Goal: Task Accomplishment & Management: Complete application form

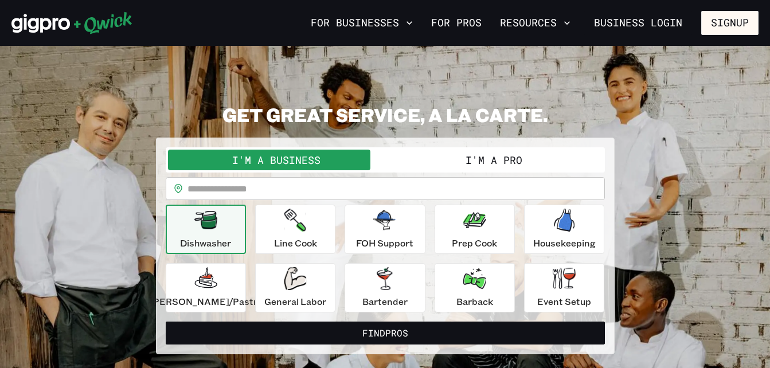
click at [509, 155] on button "I'm a Pro" at bounding box center [493, 160] width 217 height 21
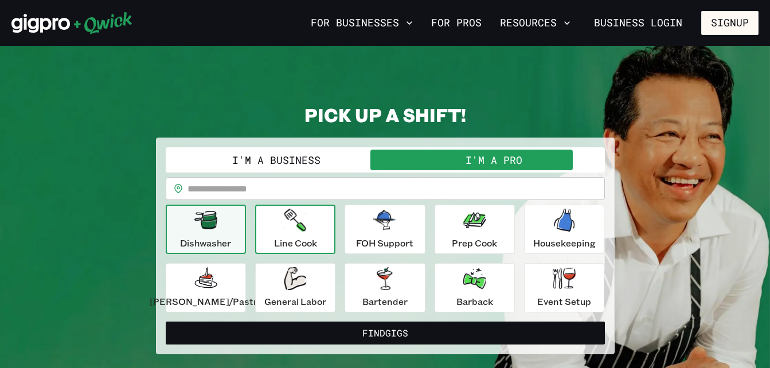
click at [309, 244] on p "Line Cook" at bounding box center [295, 243] width 43 height 14
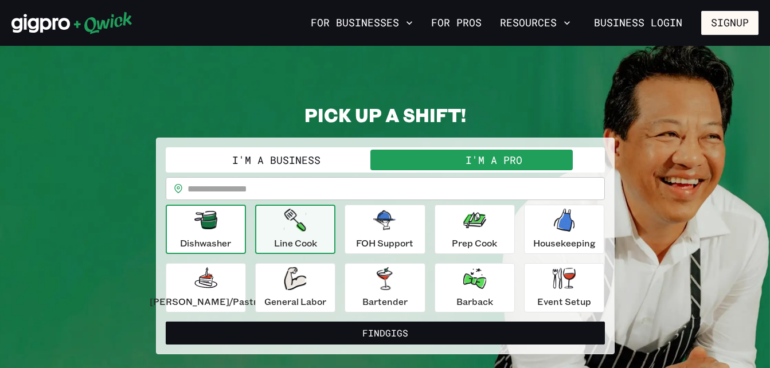
click at [231, 243] on p "Dishwasher" at bounding box center [205, 243] width 51 height 14
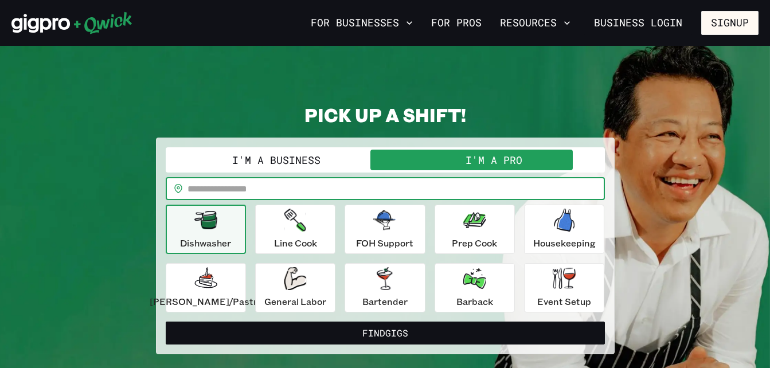
click at [292, 198] on input "text" at bounding box center [397, 188] width 418 height 23
type input "*****"
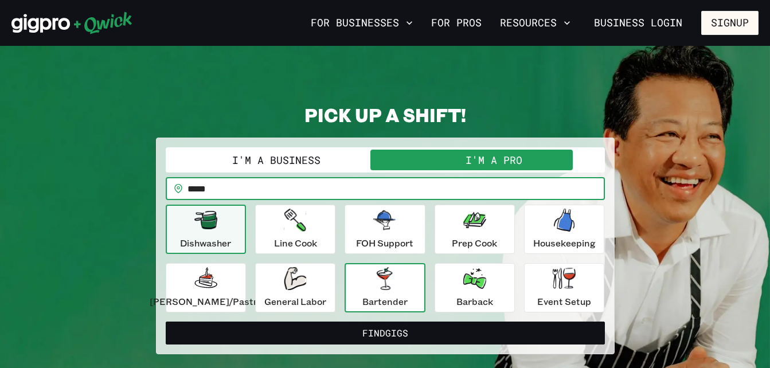
click at [396, 305] on p "Bartender" at bounding box center [385, 302] width 45 height 14
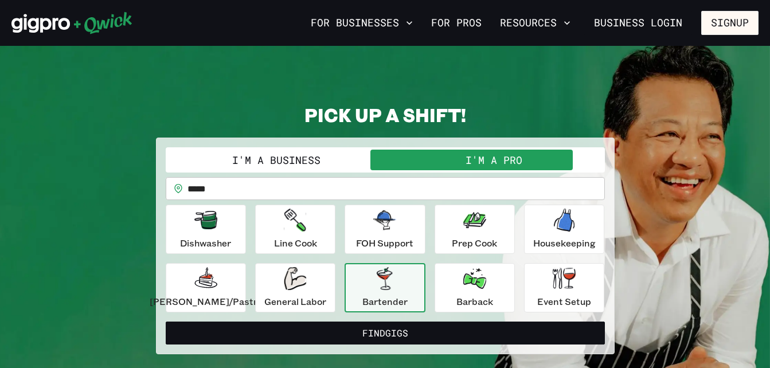
click at [318, 159] on button "I'm a Business" at bounding box center [276, 160] width 217 height 21
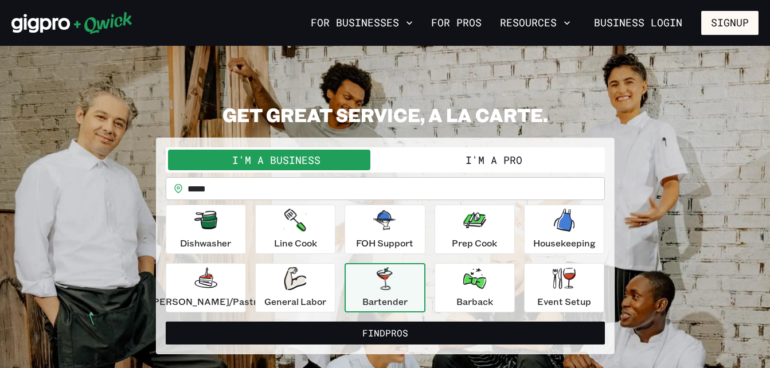
click at [494, 162] on button "I'm a Pro" at bounding box center [493, 160] width 217 height 21
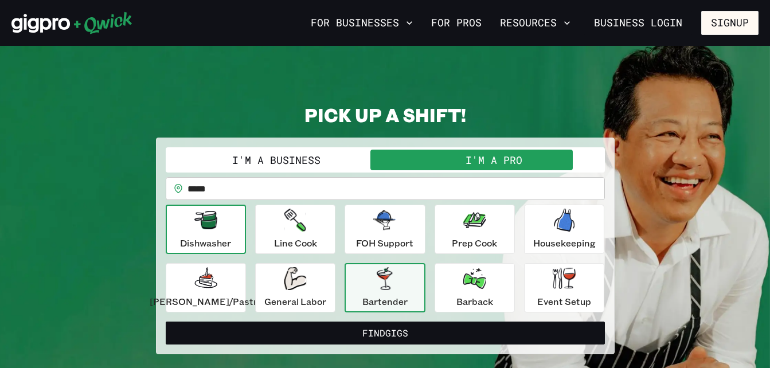
click at [230, 231] on div "Dishwasher" at bounding box center [205, 229] width 51 height 41
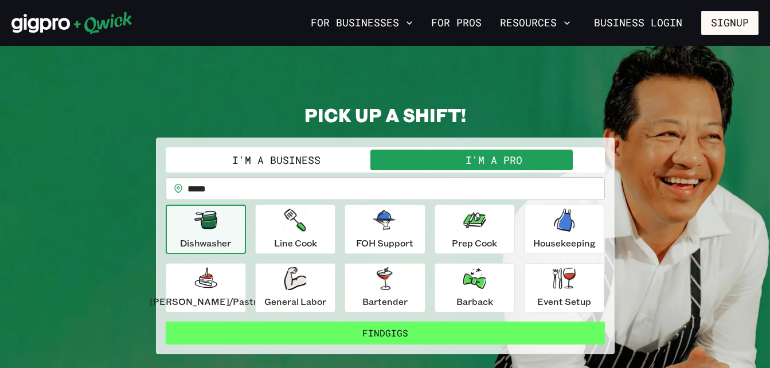
click at [381, 337] on button "Find Gigs" at bounding box center [385, 333] width 439 height 23
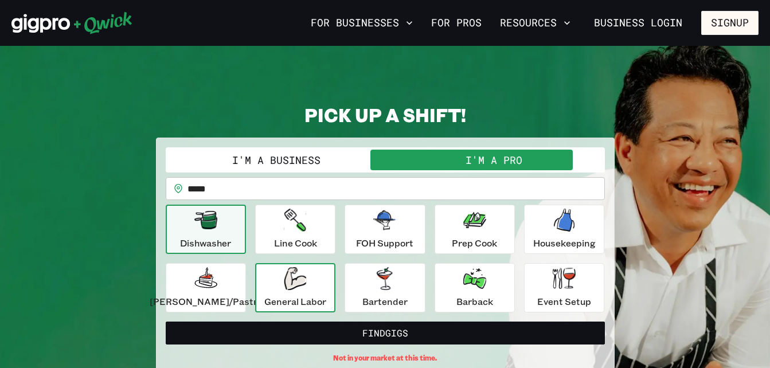
click at [306, 280] on icon "button" at bounding box center [295, 278] width 22 height 23
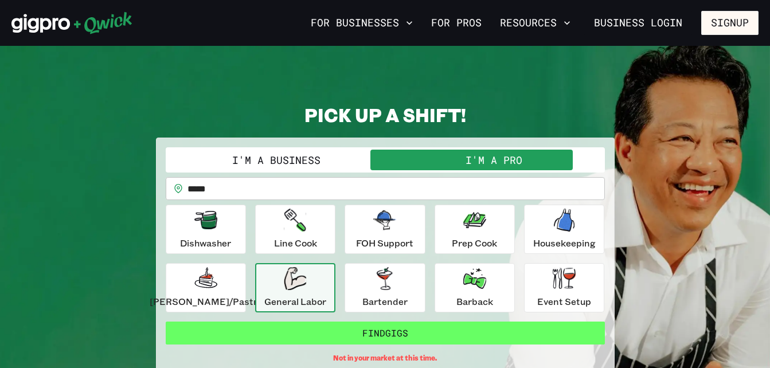
click at [392, 332] on button "Find Gigs" at bounding box center [385, 333] width 439 height 23
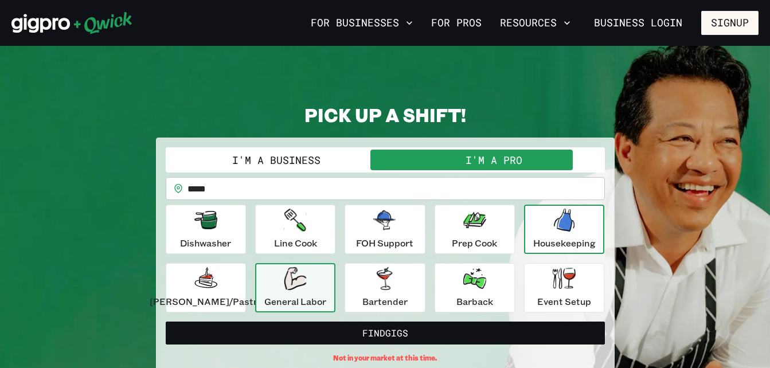
click at [559, 226] on icon "button" at bounding box center [564, 220] width 21 height 23
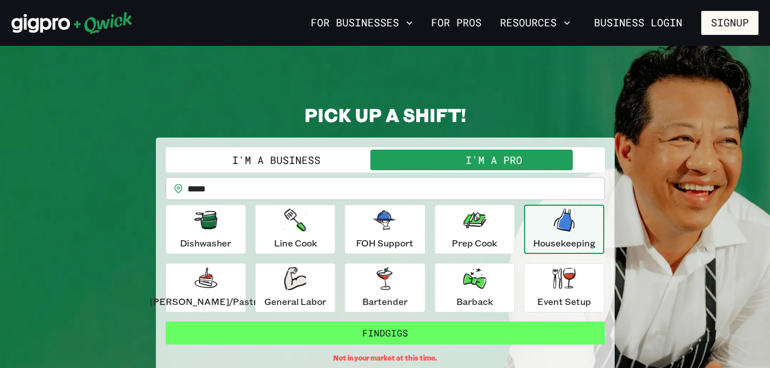
click at [400, 336] on button "Find Gigs" at bounding box center [385, 333] width 439 height 23
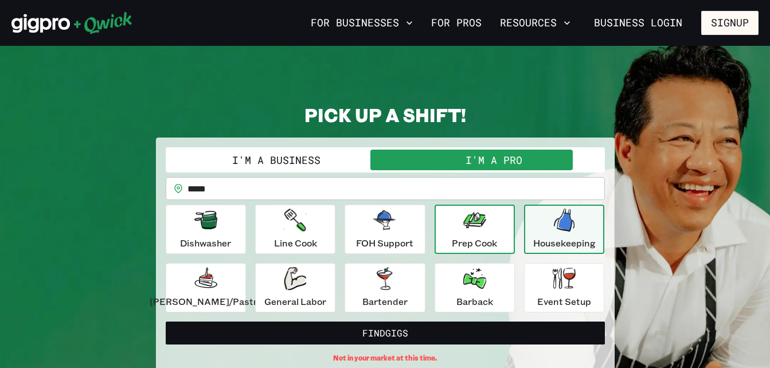
click at [454, 249] on p "Prep Cook" at bounding box center [474, 243] width 45 height 14
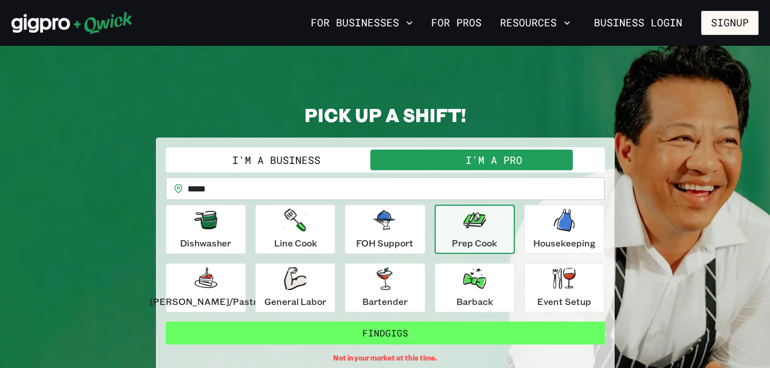
click at [399, 328] on button "Find Gigs" at bounding box center [385, 333] width 439 height 23
